Goal: Find specific page/section: Find specific page/section

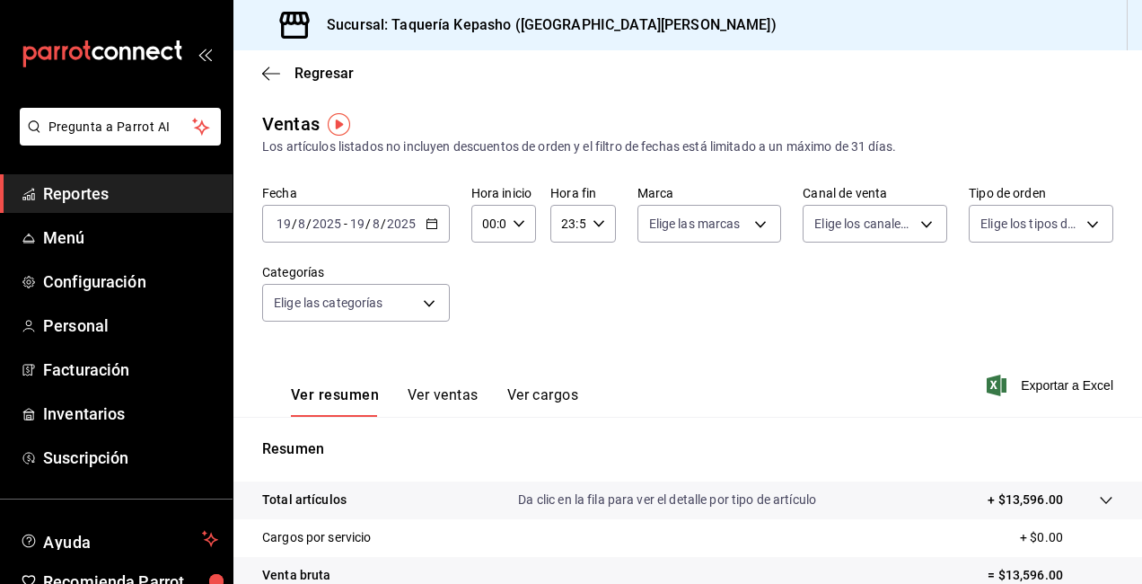
click at [151, 191] on span "Reportes" at bounding box center [130, 193] width 175 height 24
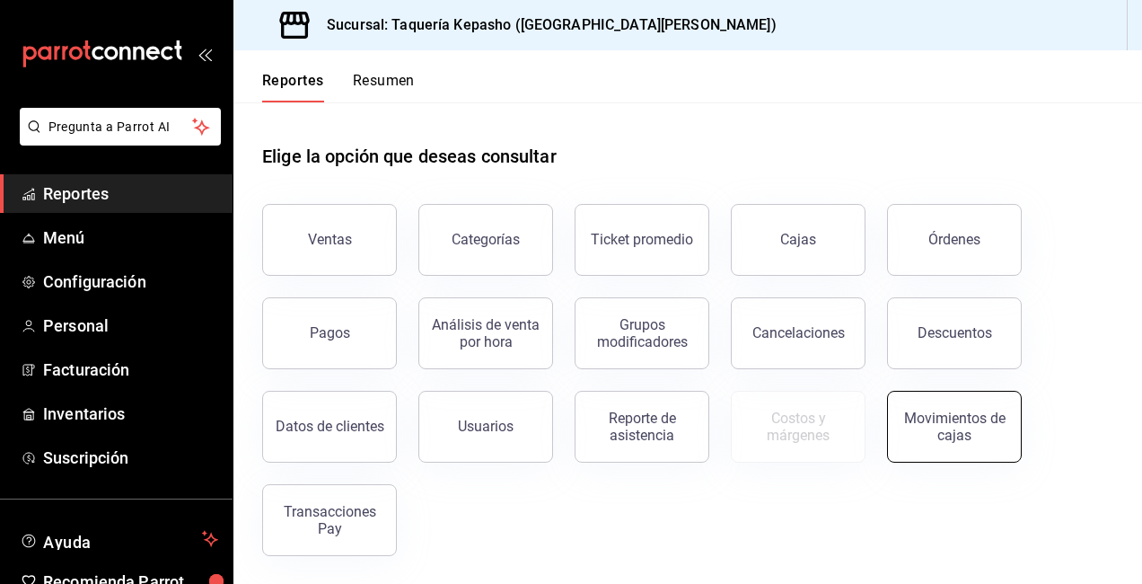
click at [990, 434] on div "Movimientos de cajas" at bounding box center [954, 426] width 111 height 34
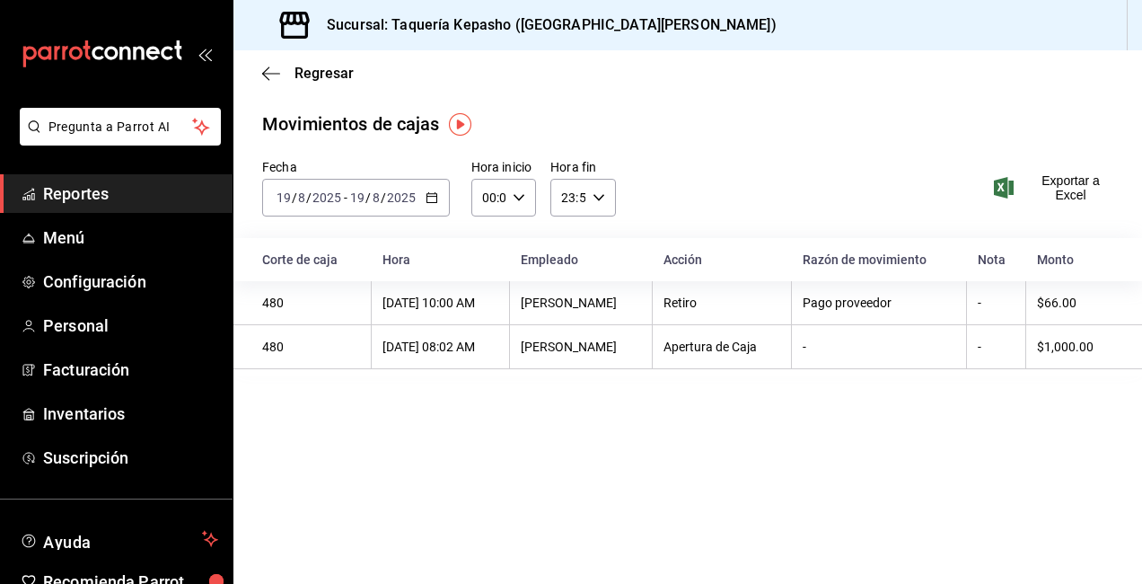
click at [126, 189] on span "Reportes" at bounding box center [130, 193] width 175 height 24
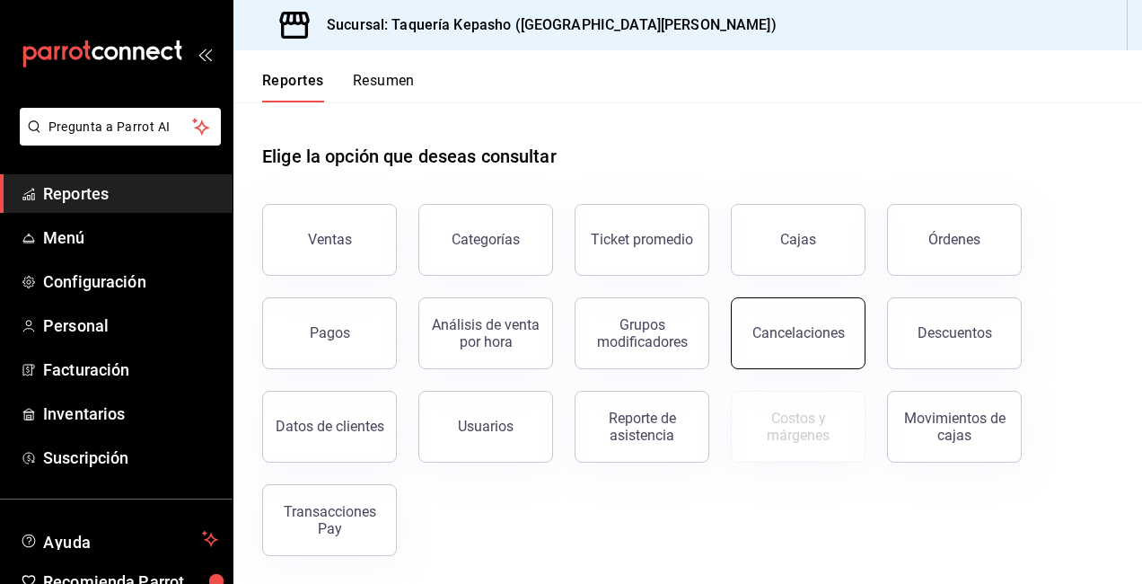
click at [790, 346] on button "Cancelaciones" at bounding box center [798, 333] width 135 height 72
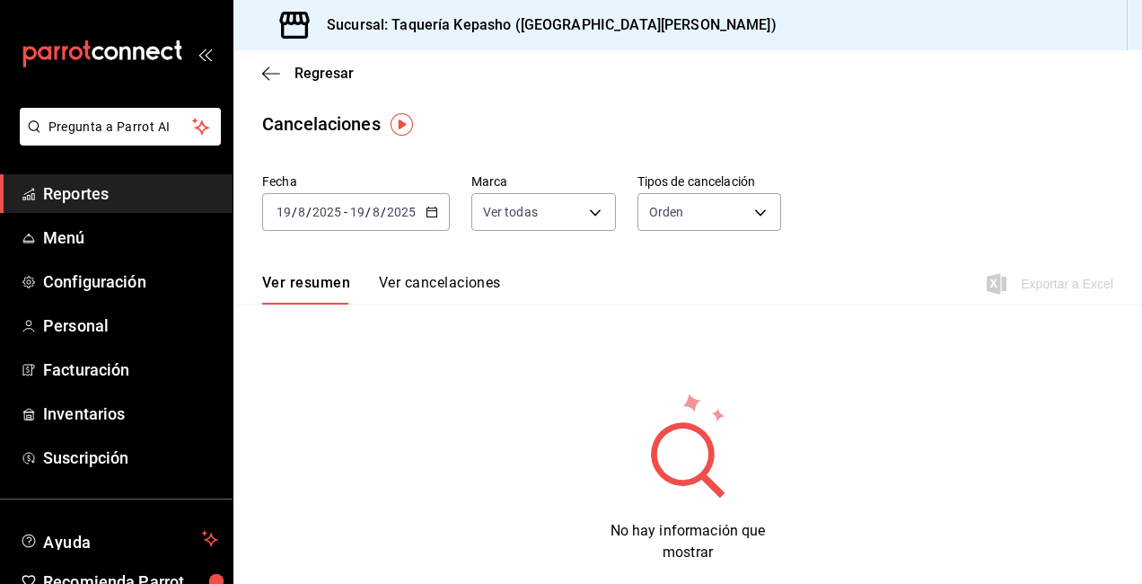
click at [128, 190] on span "Reportes" at bounding box center [130, 193] width 175 height 24
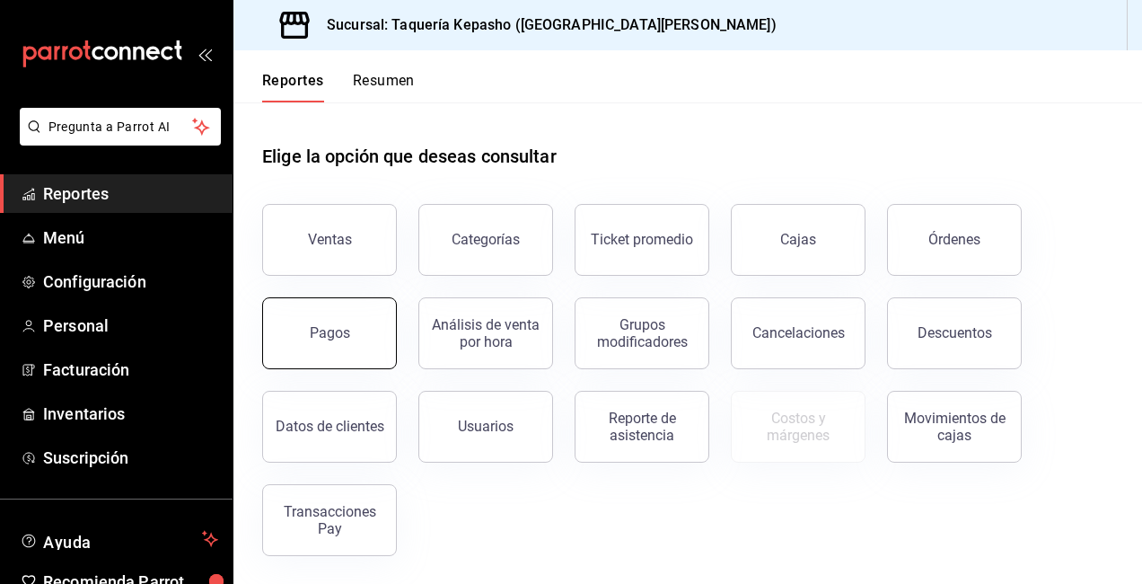
click at [347, 358] on button "Pagos" at bounding box center [329, 333] width 135 height 72
